Goal: Task Accomplishment & Management: Manage account settings

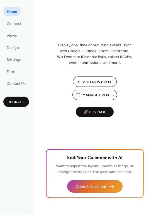
click at [91, 92] on span "Manage Events" at bounding box center [98, 95] width 31 height 6
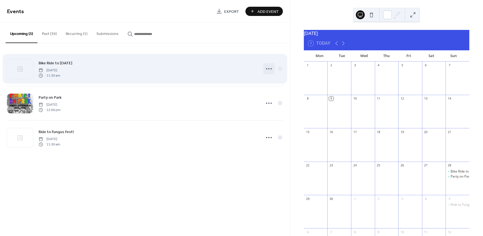
click at [266, 70] on icon at bounding box center [268, 68] width 9 height 9
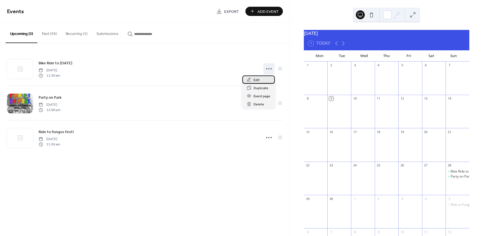
click at [262, 80] on div "Edit" at bounding box center [258, 79] width 32 height 8
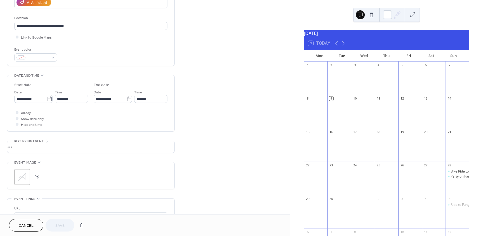
scroll to position [112, 0]
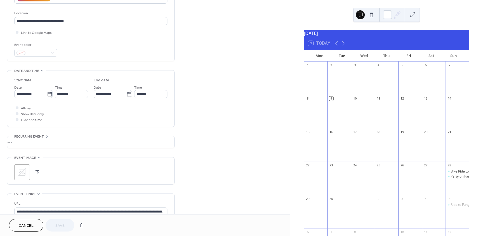
click at [25, 178] on div ";" at bounding box center [22, 172] width 16 height 16
click at [56, 223] on span "Save" at bounding box center [59, 226] width 9 height 6
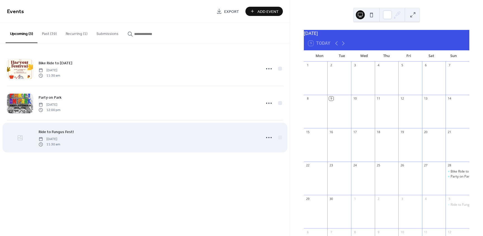
click at [18, 142] on div at bounding box center [20, 138] width 26 height 20
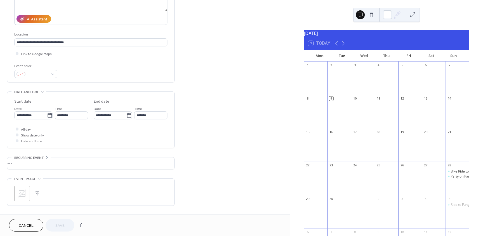
scroll to position [112, 0]
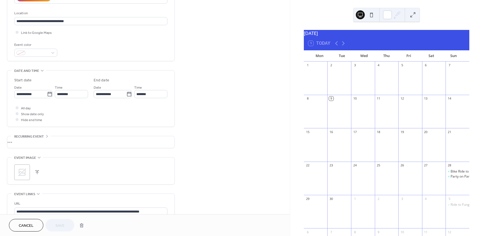
click at [26, 171] on icon at bounding box center [22, 172] width 9 height 9
click at [55, 224] on button "Save" at bounding box center [60, 225] width 29 height 13
